Goal: Task Accomplishment & Management: Use online tool/utility

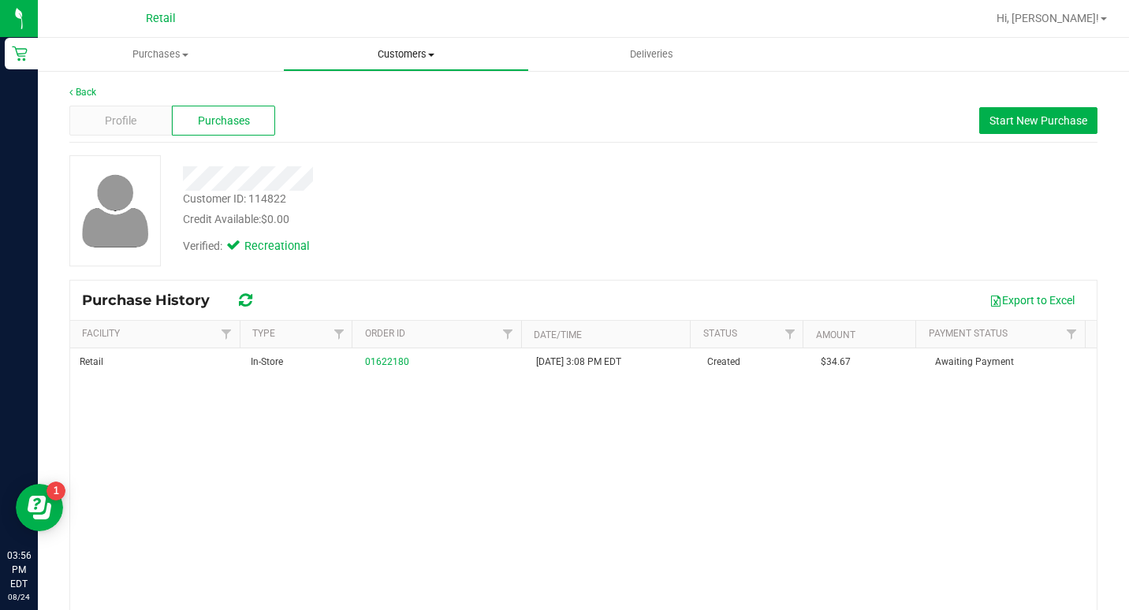
drag, startPoint x: 424, startPoint y: 61, endPoint x: 415, endPoint y: 102, distance: 41.9
click at [424, 61] on uib-tab-heading "Customers All customers Add a new customer All physicians" at bounding box center [406, 55] width 244 height 32
click at [407, 88] on li "All customers" at bounding box center [405, 95] width 245 height 19
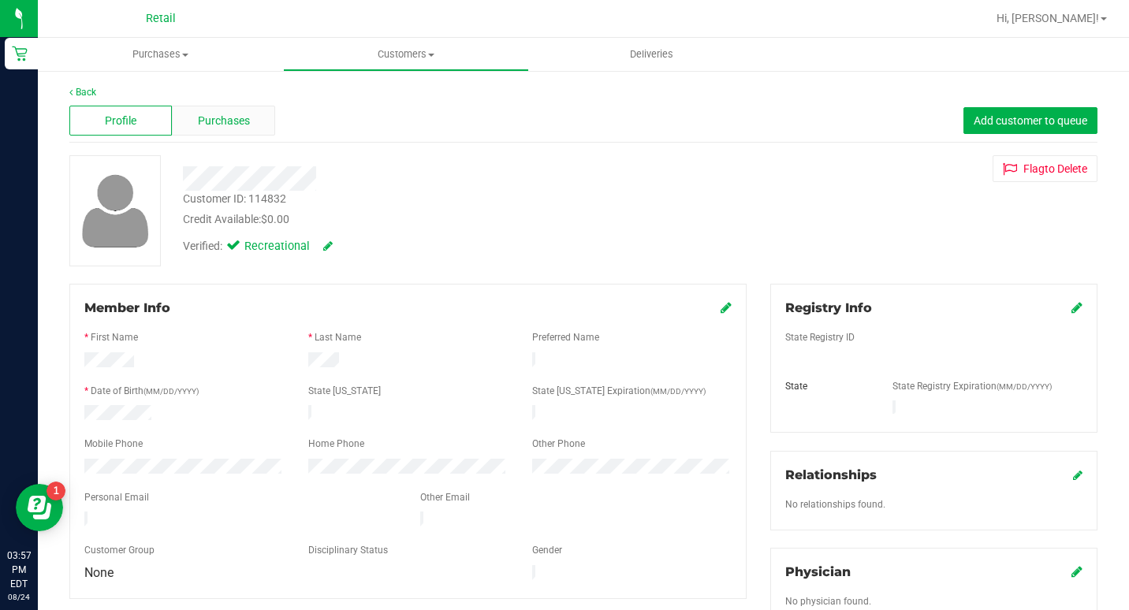
click at [237, 126] on span "Purchases" at bounding box center [224, 121] width 52 height 17
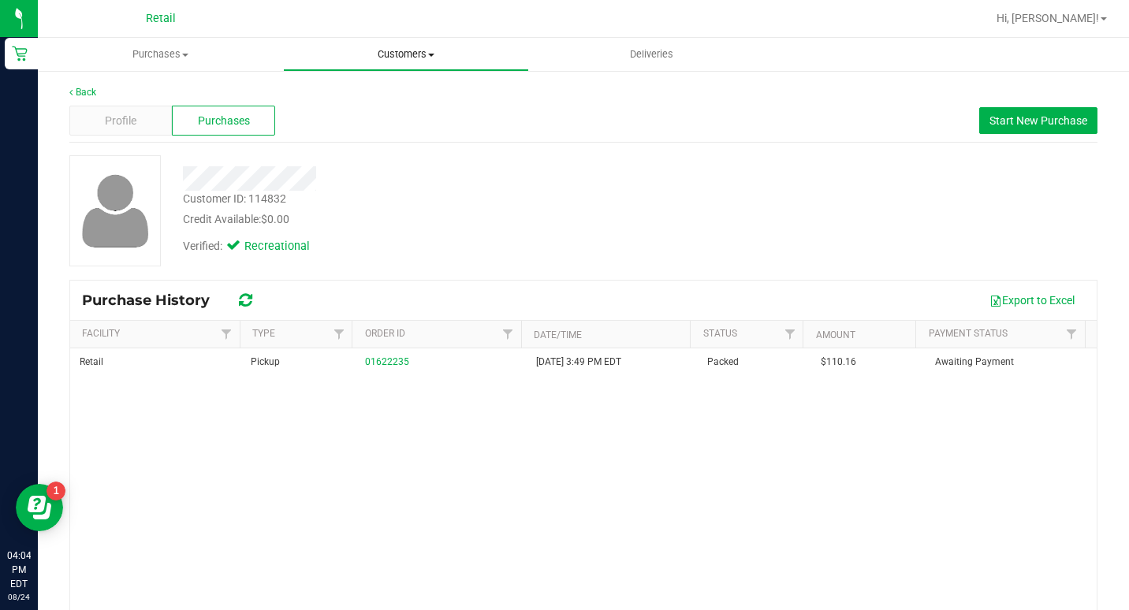
drag, startPoint x: 430, startPoint y: 54, endPoint x: 421, endPoint y: 64, distance: 13.4
click at [430, 54] on span at bounding box center [431, 55] width 6 height 3
click at [381, 99] on span "All customers" at bounding box center [340, 94] width 114 height 13
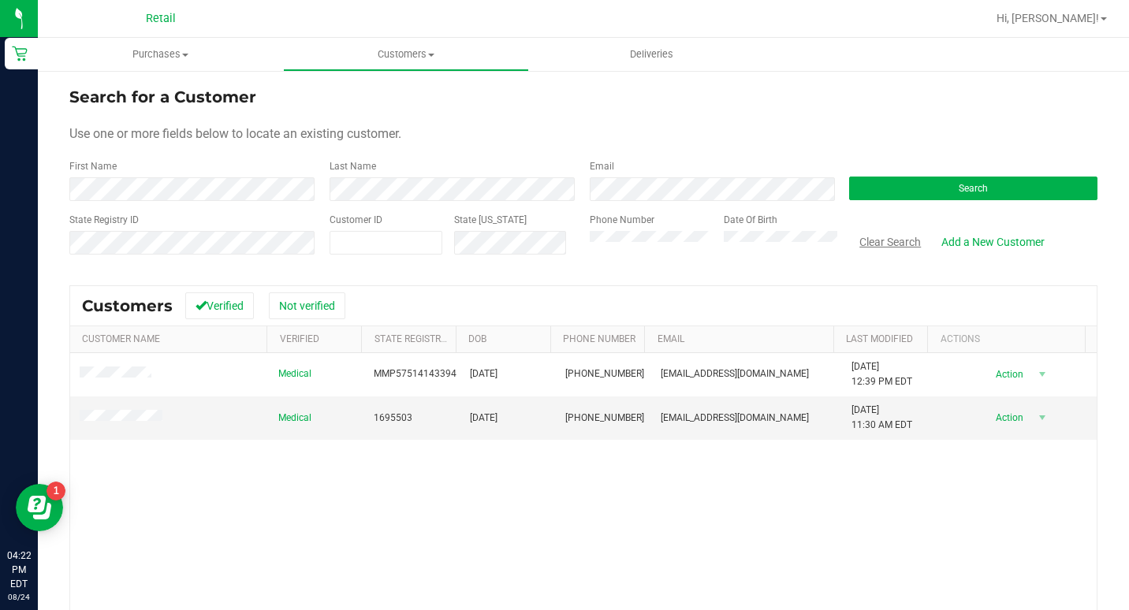
click at [853, 236] on button "Clear Search" at bounding box center [890, 242] width 82 height 27
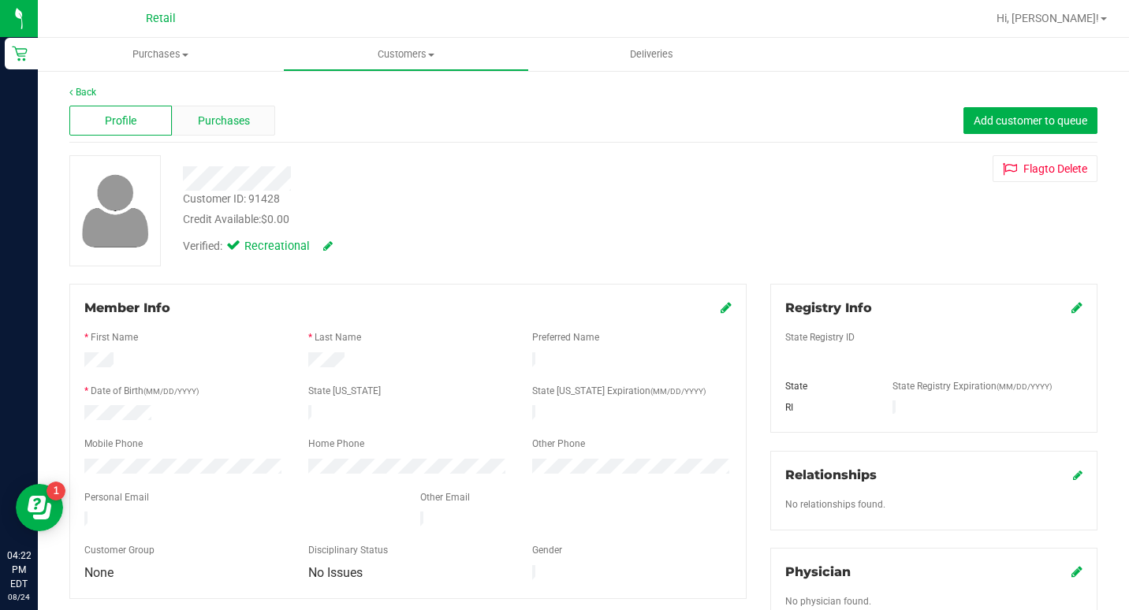
click at [216, 110] on div "Purchases" at bounding box center [223, 121] width 102 height 30
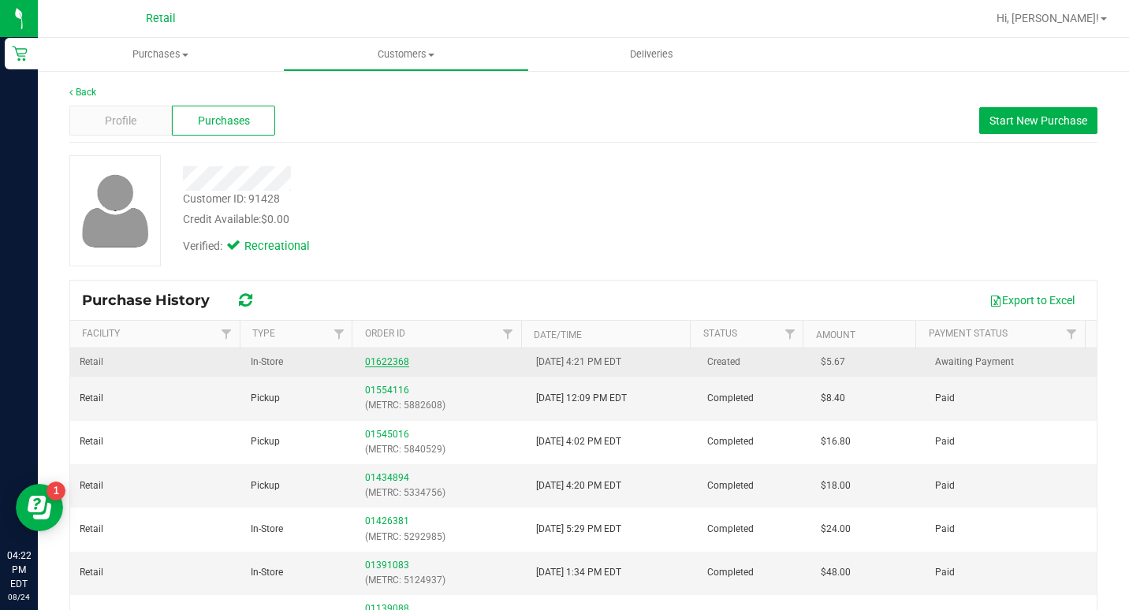
click at [378, 363] on link "01622368" at bounding box center [387, 361] width 44 height 11
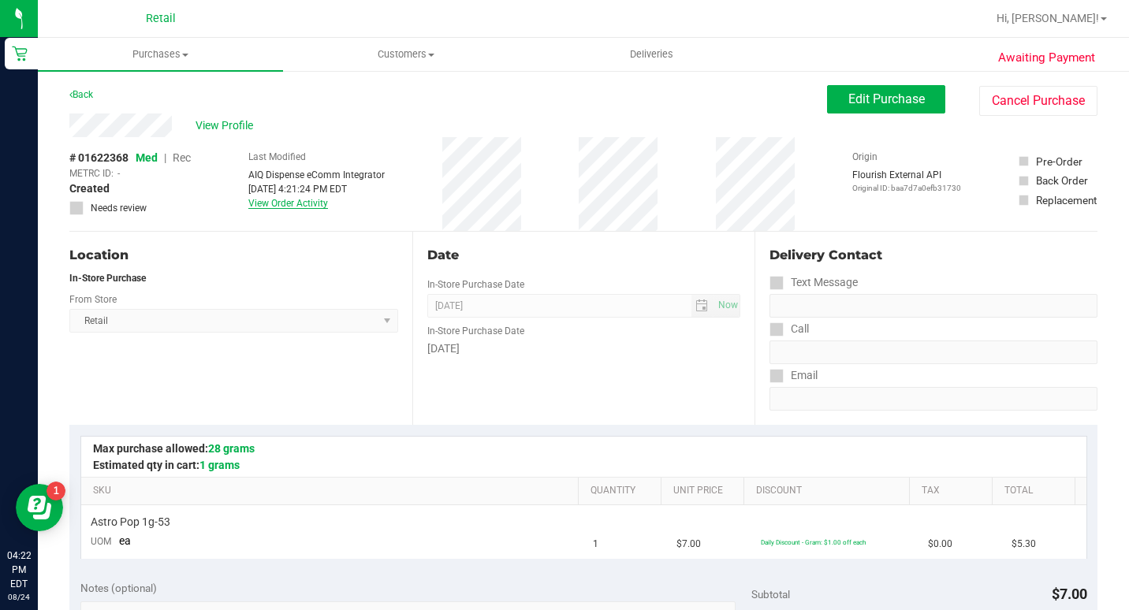
click at [303, 204] on link "View Order Activity" at bounding box center [288, 203] width 80 height 11
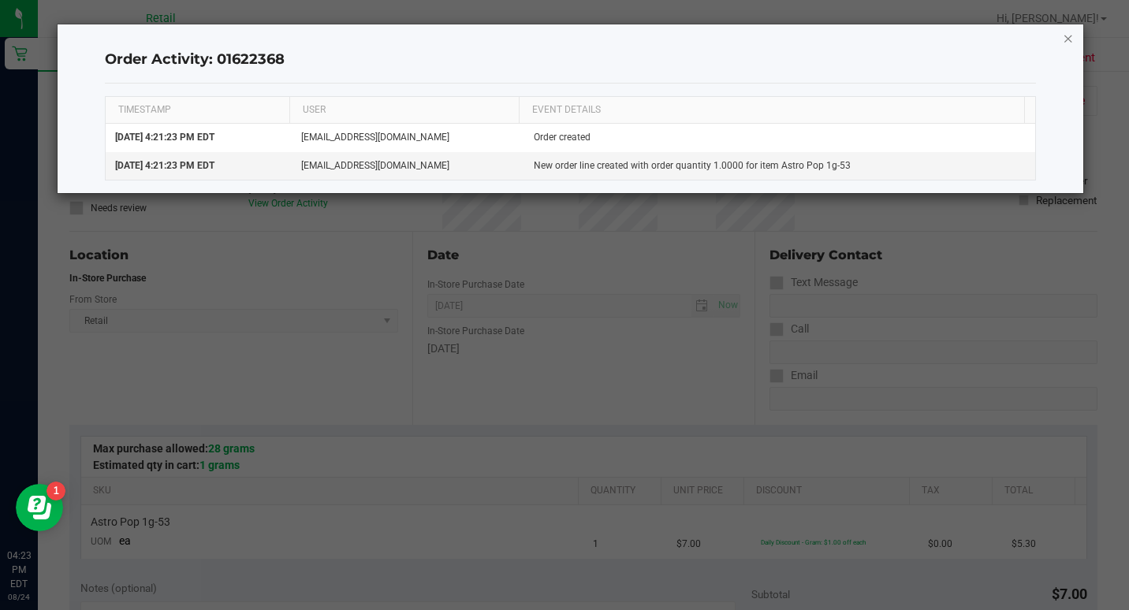
click at [1070, 36] on icon "button" at bounding box center [1067, 37] width 11 height 19
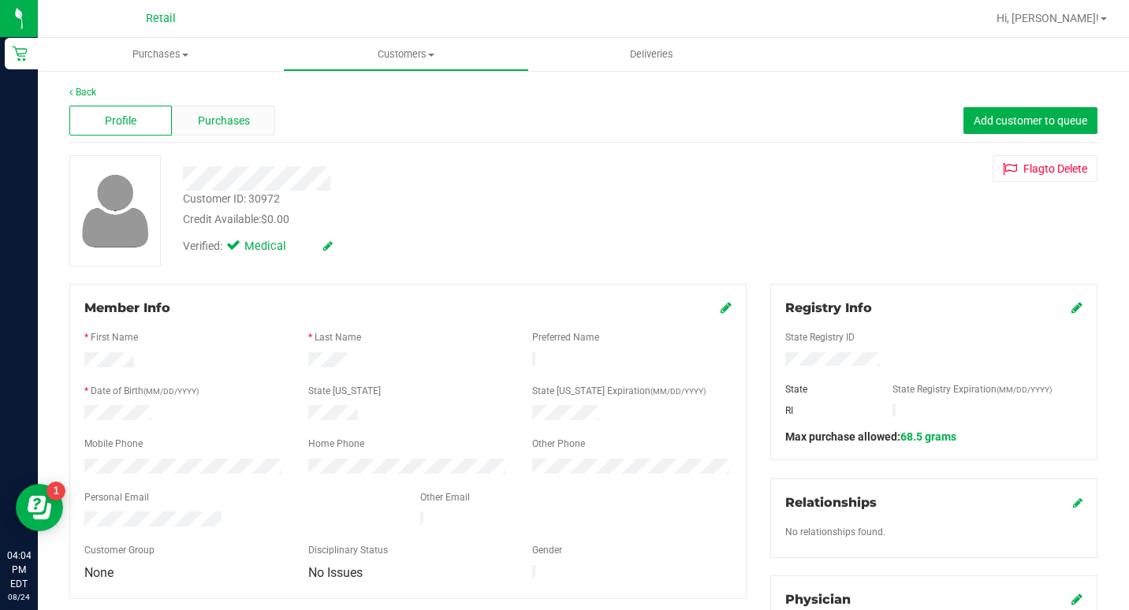
click at [228, 124] on span "Purchases" at bounding box center [224, 121] width 52 height 17
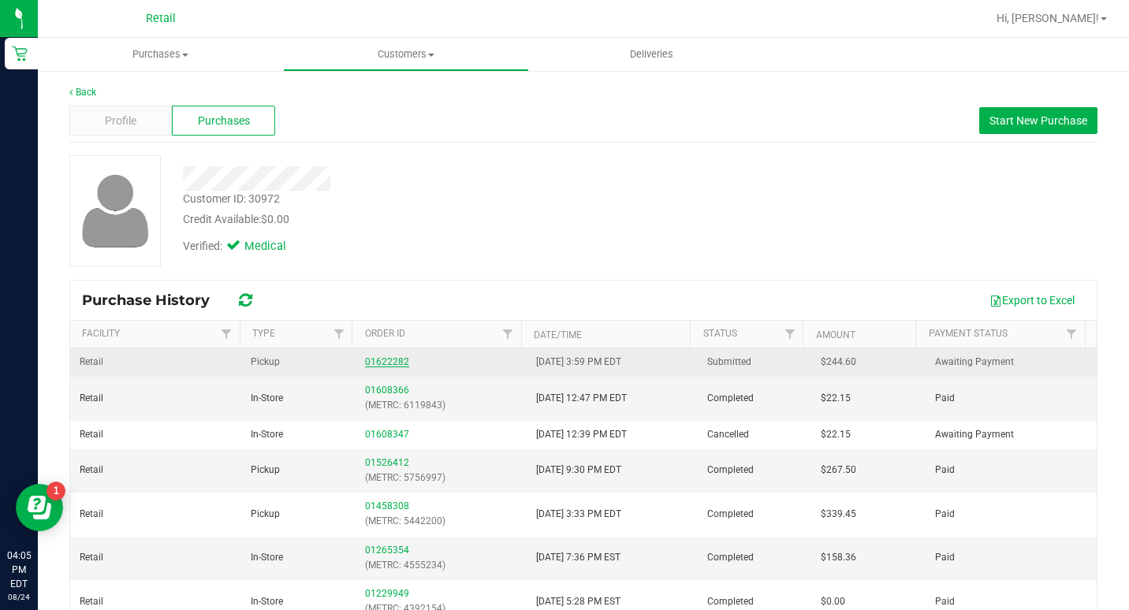
click at [390, 363] on link "01622282" at bounding box center [387, 361] width 44 height 11
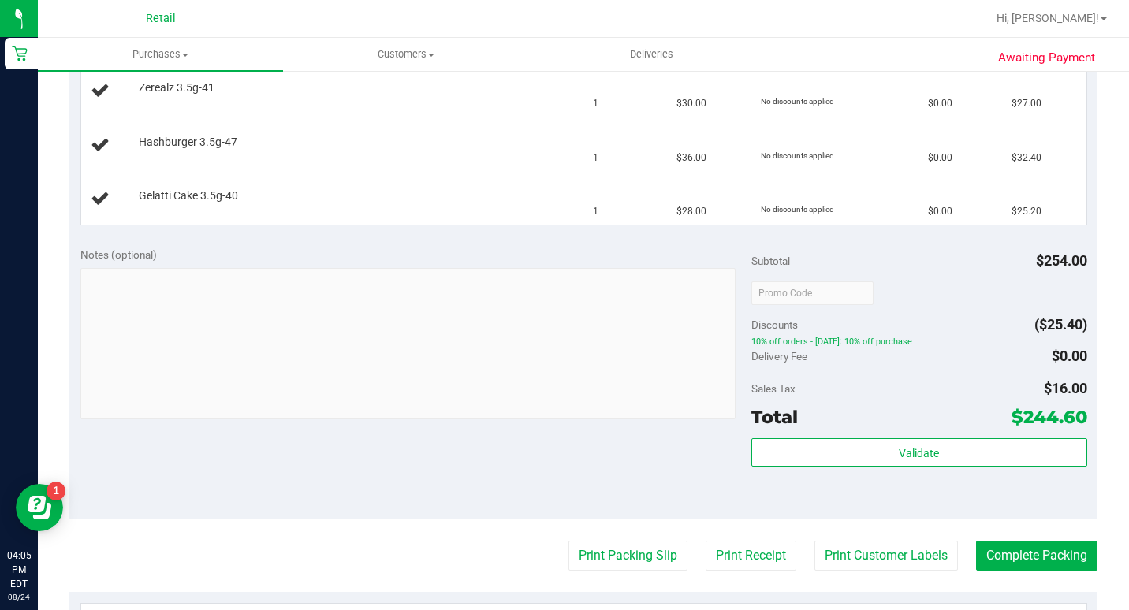
scroll to position [788, 0]
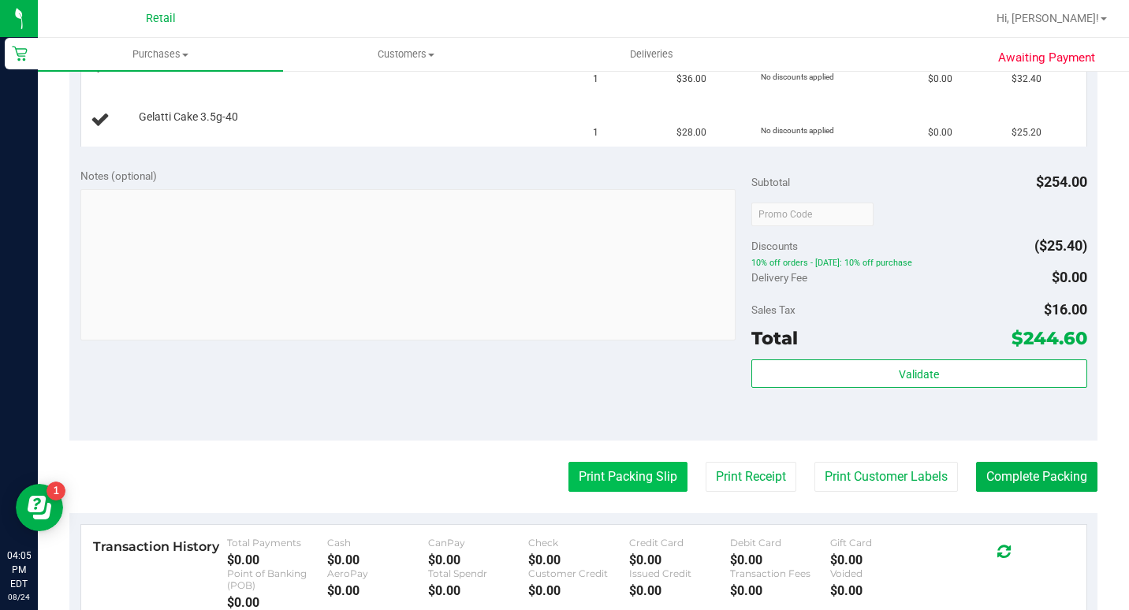
click at [651, 482] on button "Print Packing Slip" at bounding box center [627, 477] width 119 height 30
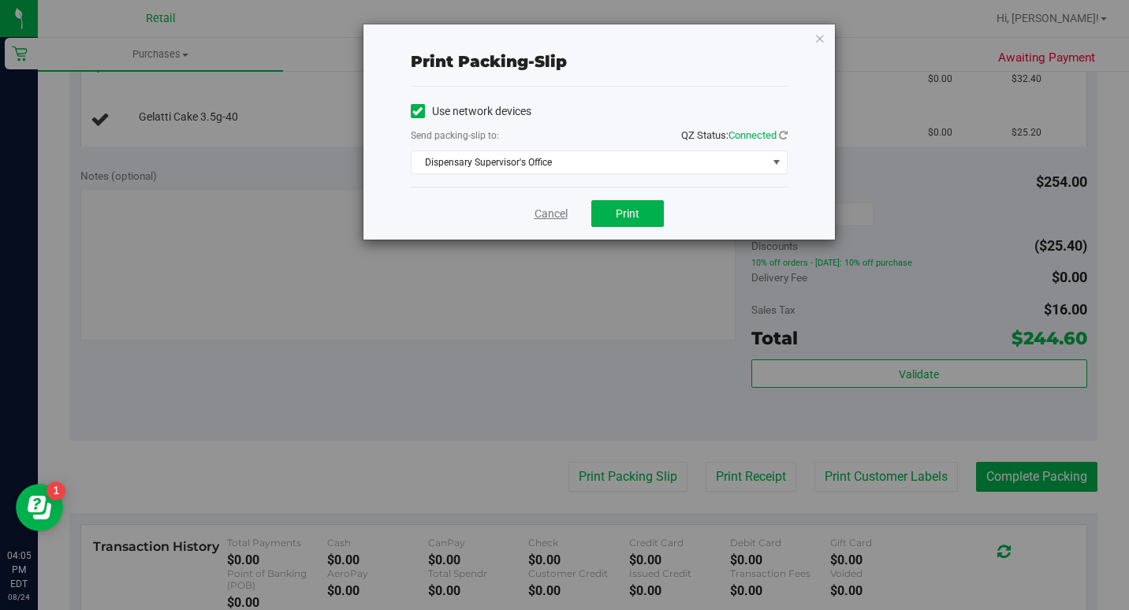
click at [540, 218] on link "Cancel" at bounding box center [550, 214] width 33 height 17
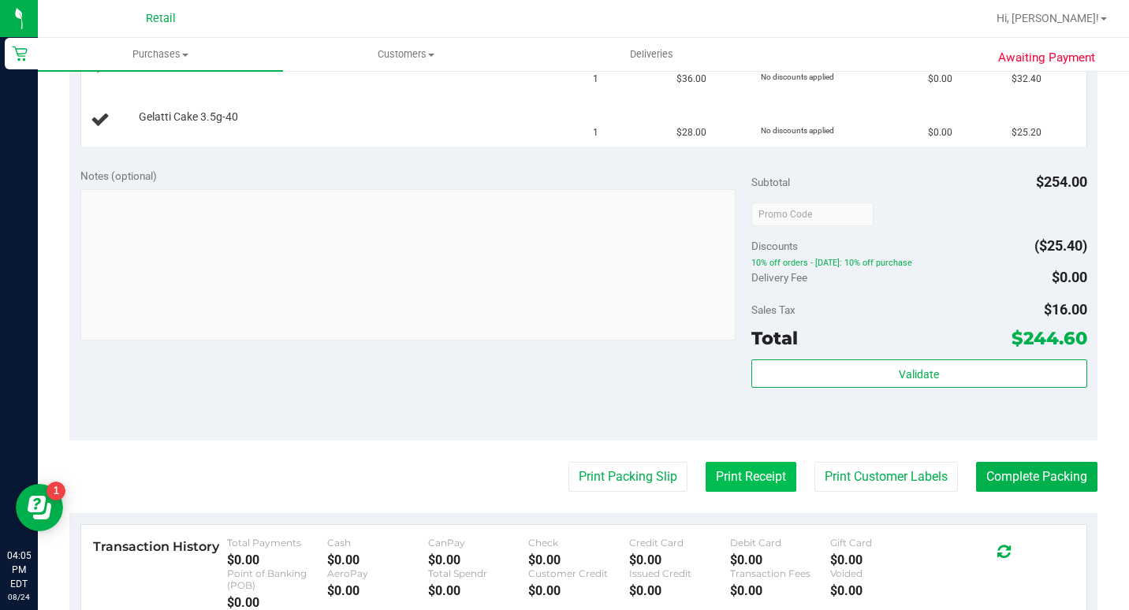
click at [716, 471] on button "Print Receipt" at bounding box center [750, 477] width 91 height 30
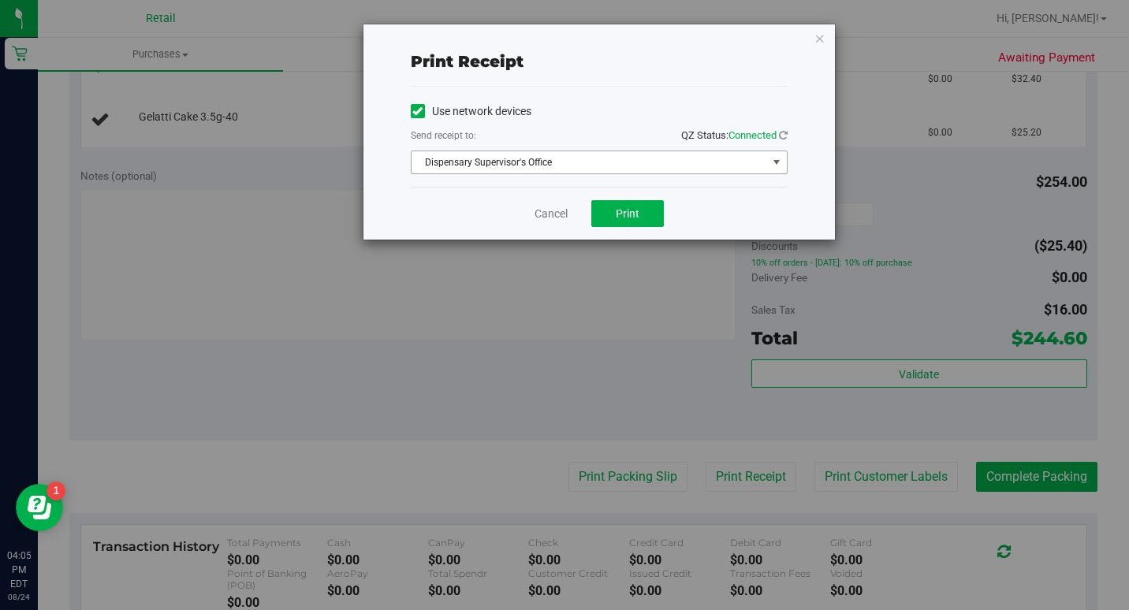
click at [646, 157] on span "Dispensary Supervisor's Office" at bounding box center [588, 162] width 355 height 22
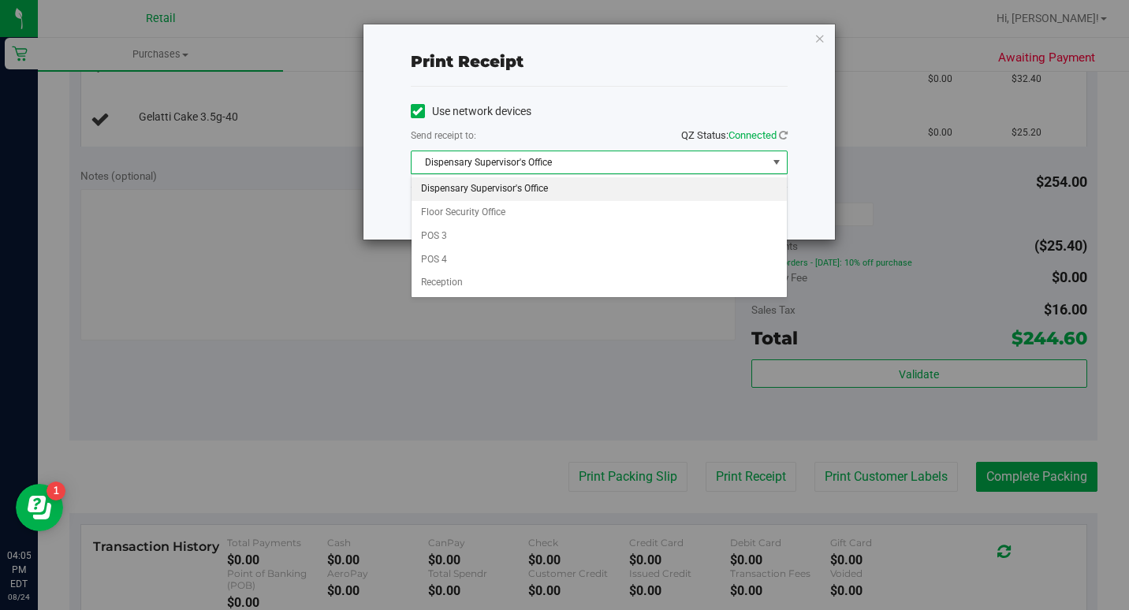
click at [387, 337] on div "Print receipt Use network devices Send receipt to: QZ Status: Connected Dispens…" at bounding box center [570, 305] width 1141 height 610
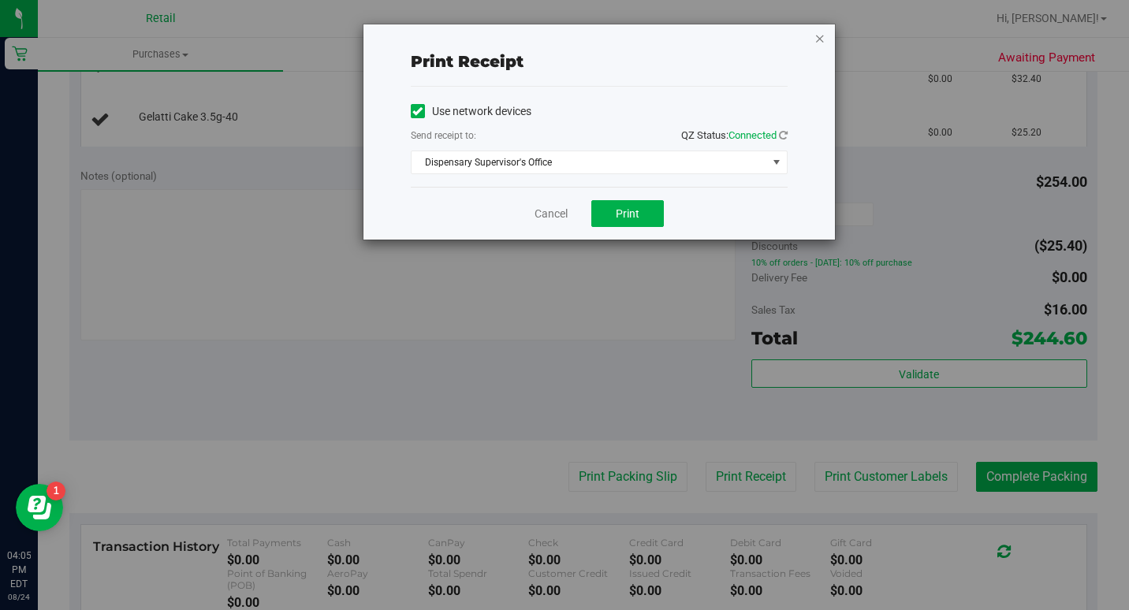
click at [819, 39] on icon "button" at bounding box center [819, 37] width 11 height 19
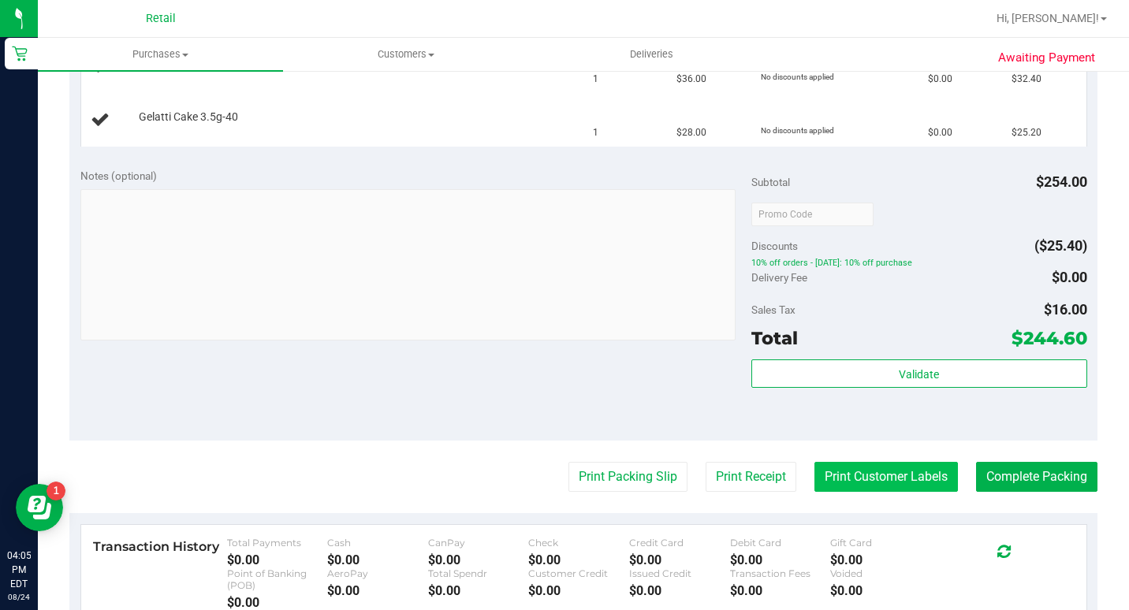
click at [913, 482] on button "Print Customer Labels" at bounding box center [885, 477] width 143 height 30
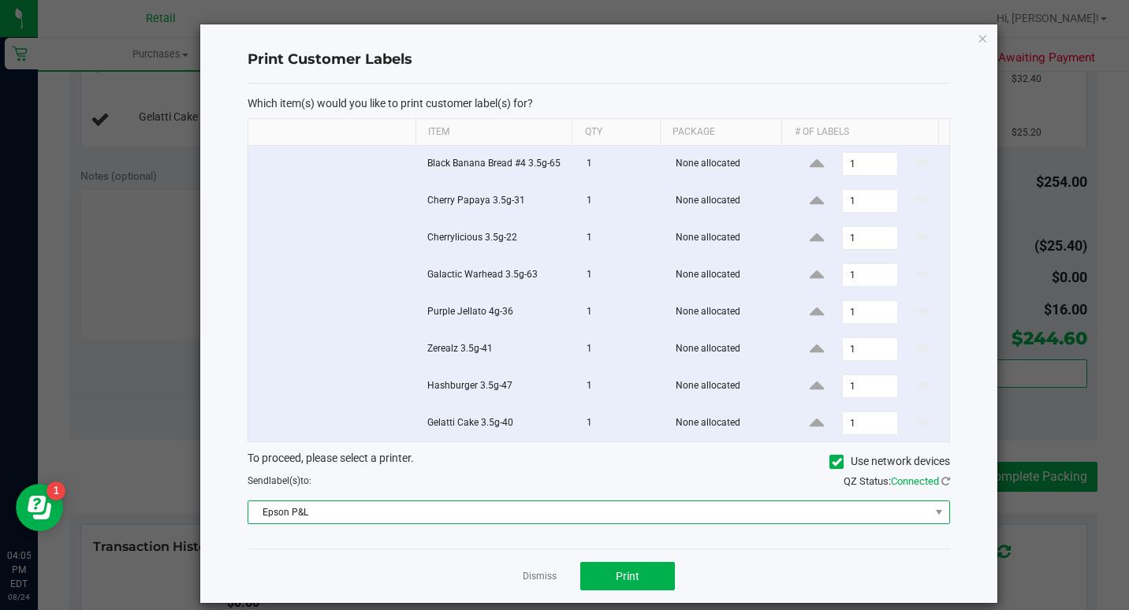
click at [720, 508] on span "Epson P&L" at bounding box center [588, 512] width 681 height 22
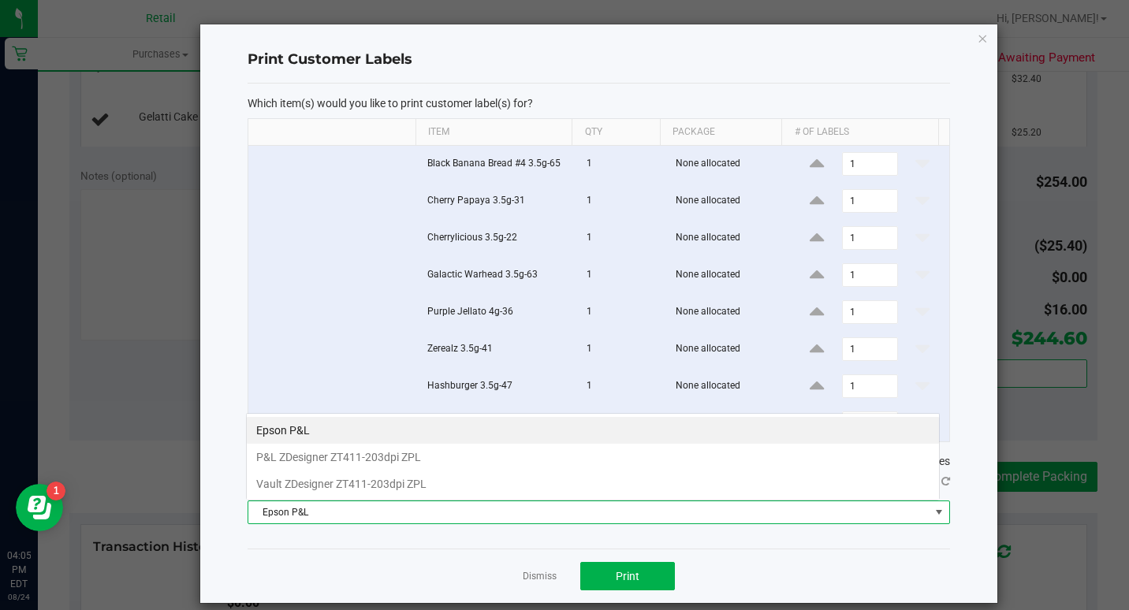
scroll to position [24, 694]
click at [393, 564] on div "Dismiss Print" at bounding box center [598, 576] width 702 height 54
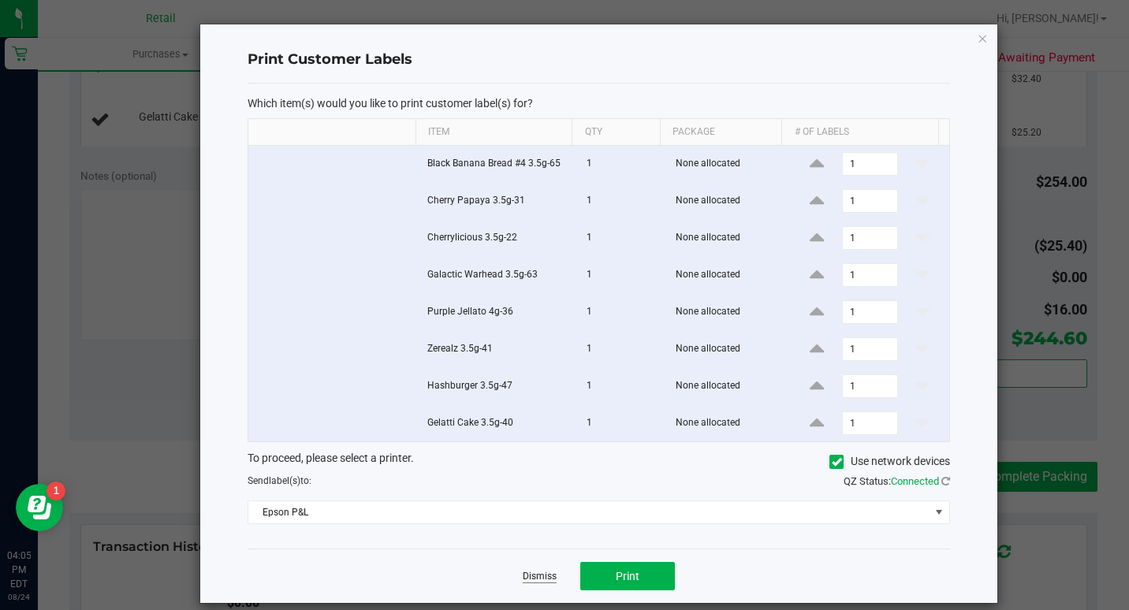
click at [549, 570] on link "Dismiss" at bounding box center [540, 576] width 34 height 13
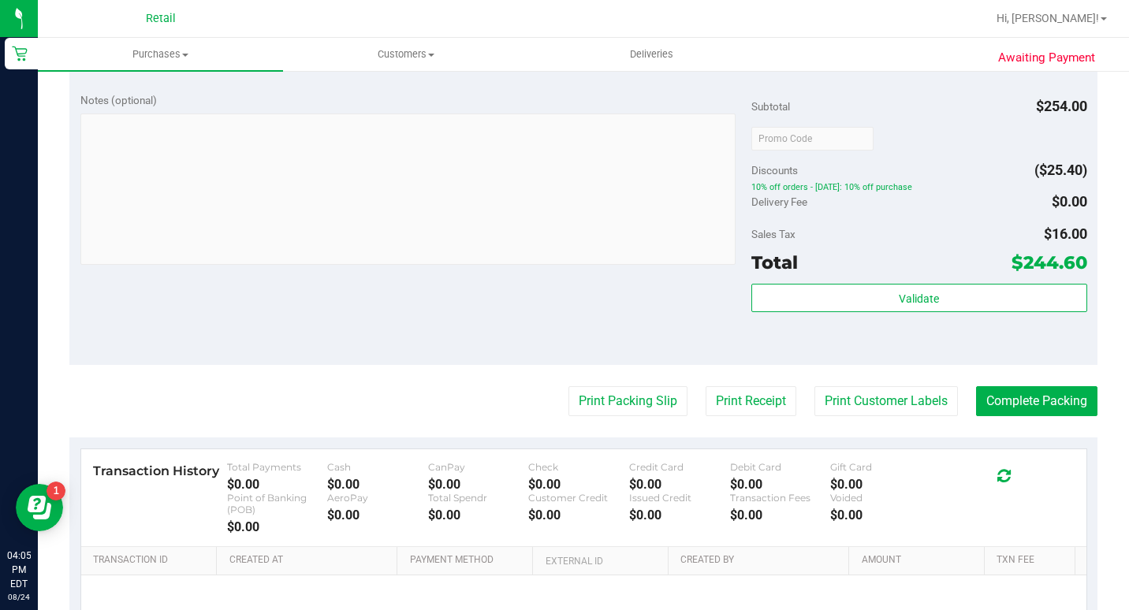
scroll to position [867, 0]
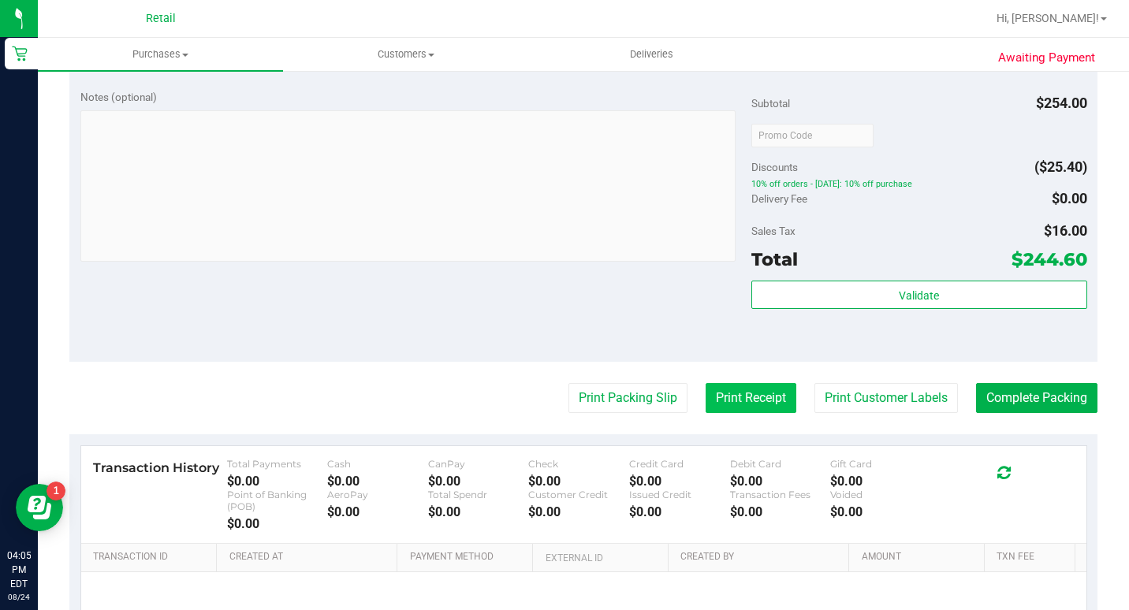
click at [747, 388] on button "Print Receipt" at bounding box center [750, 398] width 91 height 30
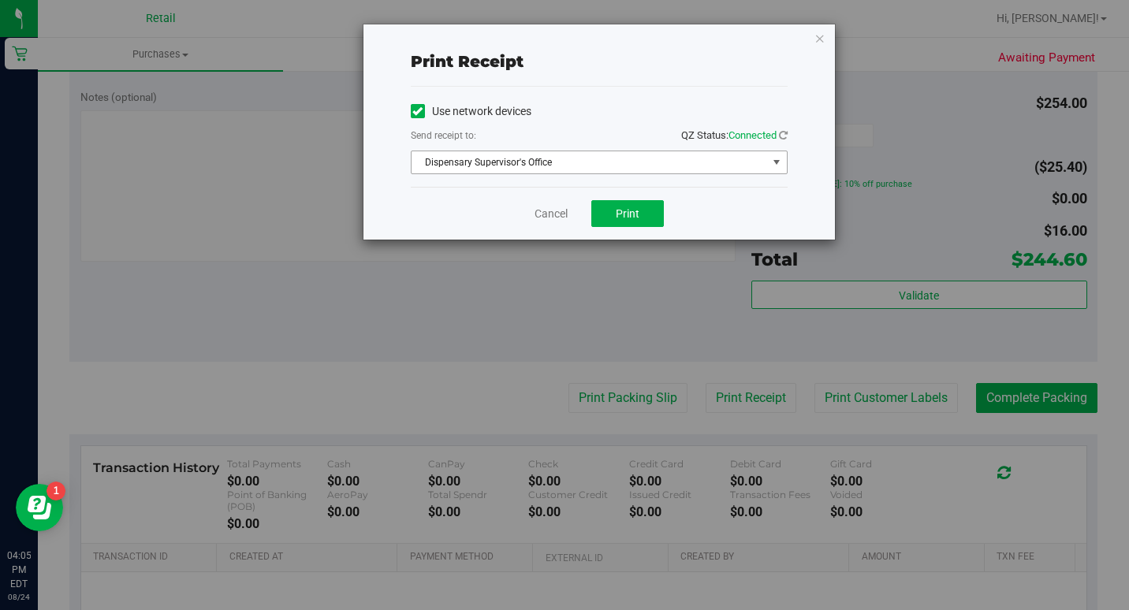
click at [608, 156] on span "Dispensary Supervisor's Office" at bounding box center [588, 162] width 355 height 22
click at [415, 111] on icon at bounding box center [417, 111] width 10 height 0
click at [0, 0] on input "Use network devices" at bounding box center [0, 0] width 0 height 0
click at [456, 165] on span "Choose printer" at bounding box center [588, 162] width 355 height 22
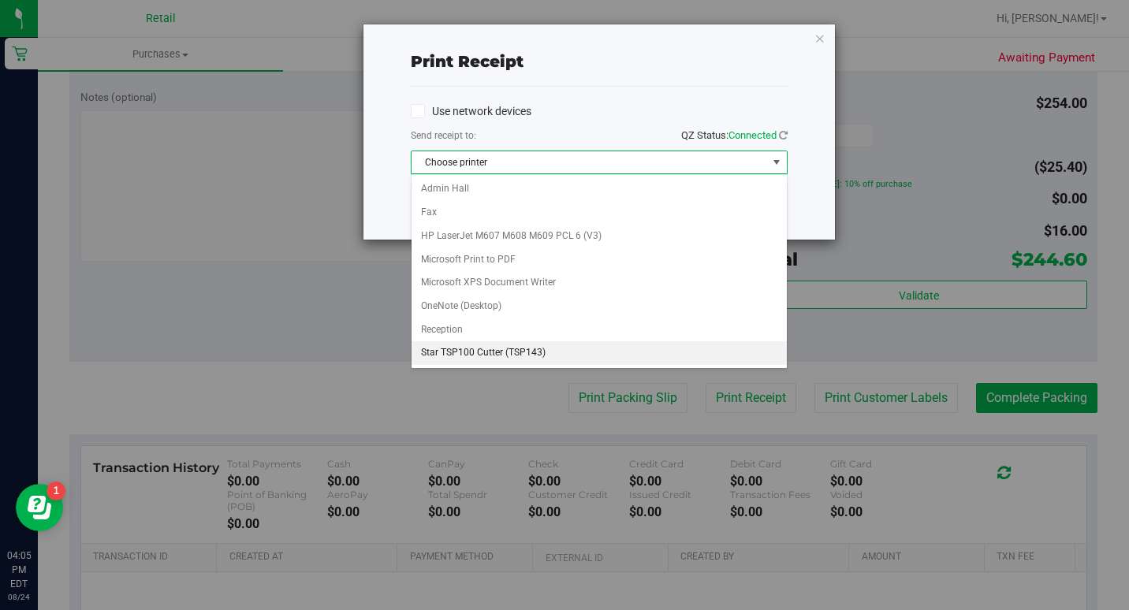
click at [479, 348] on li "Star TSP100 Cutter (TSP143)" at bounding box center [598, 353] width 375 height 24
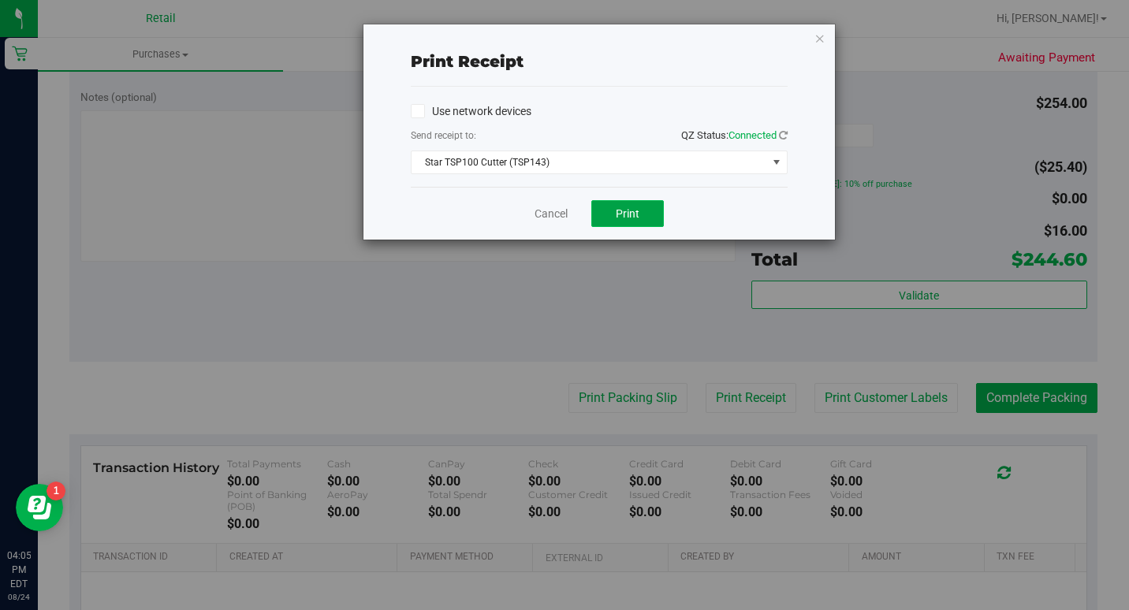
click at [628, 217] on span "Print" at bounding box center [628, 213] width 24 height 13
click at [818, 35] on icon "button" at bounding box center [819, 37] width 11 height 19
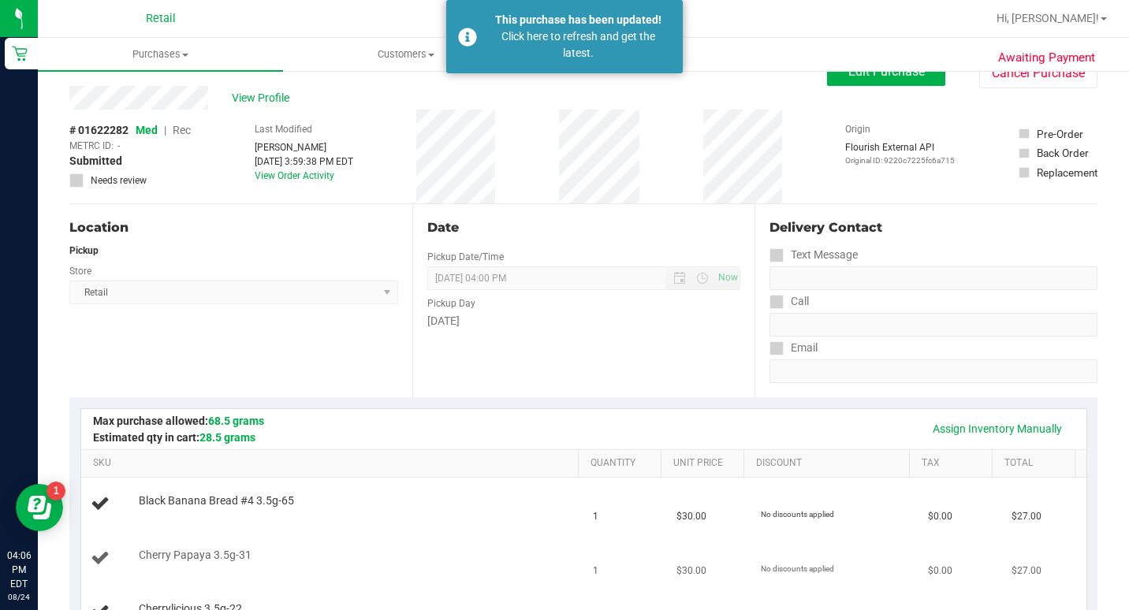
scroll to position [0, 0]
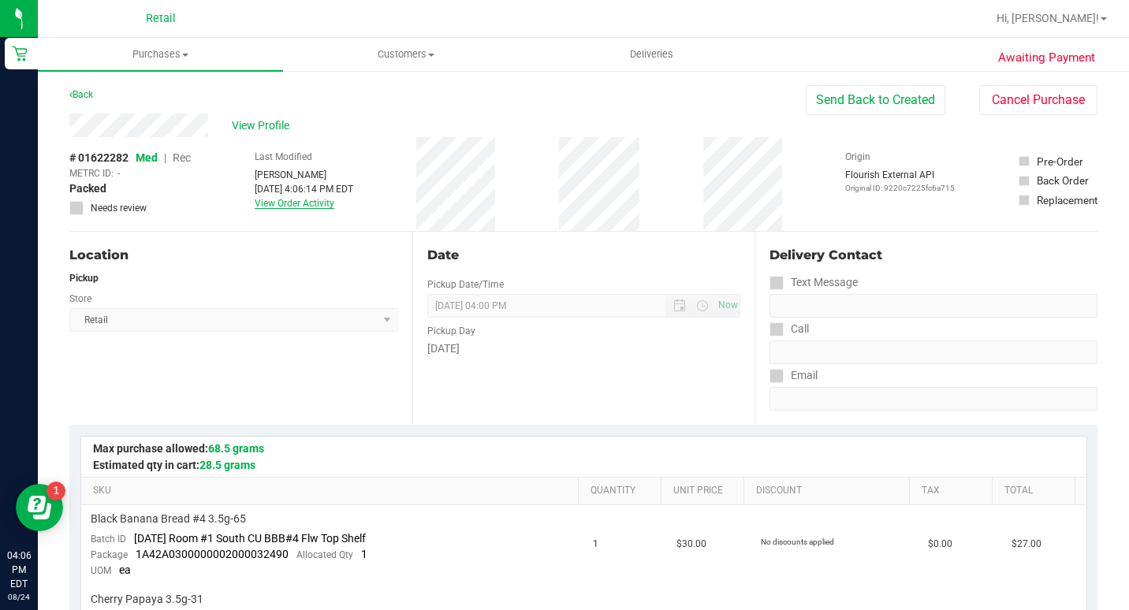
click at [315, 198] on link "View Order Activity" at bounding box center [295, 203] width 80 height 11
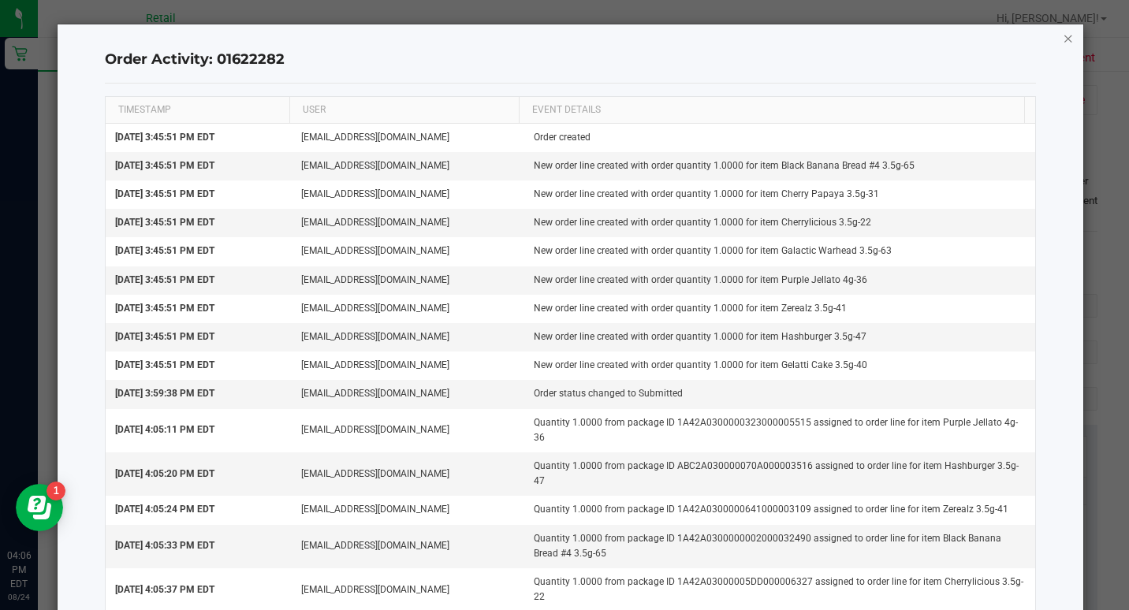
click at [1062, 41] on icon "button" at bounding box center [1067, 37] width 11 height 19
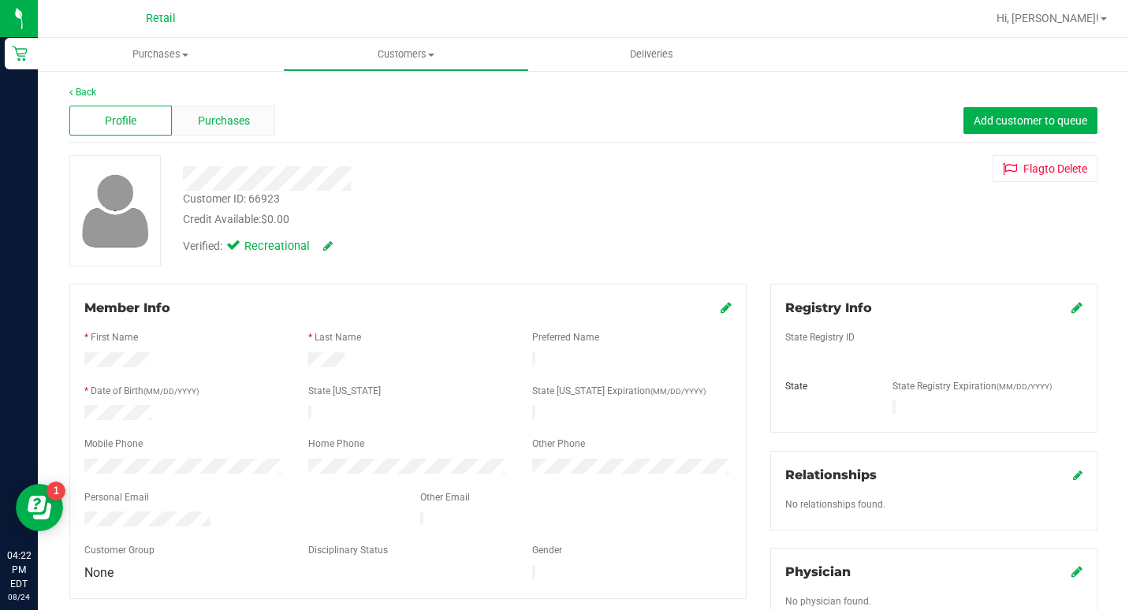
click at [229, 110] on div "Purchases" at bounding box center [223, 121] width 102 height 30
